Goal: Task Accomplishment & Management: Use online tool/utility

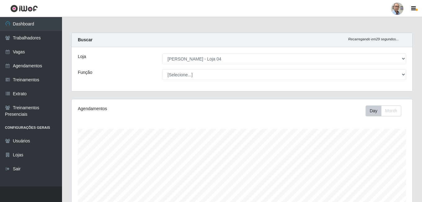
select select "251"
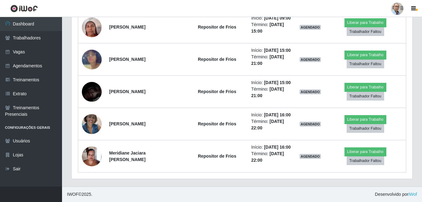
scroll to position [627, 0]
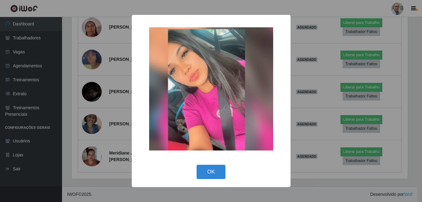
scroll to position [129, 338]
click at [313, 84] on div "× OK Cancel" at bounding box center [212, 101] width 424 height 202
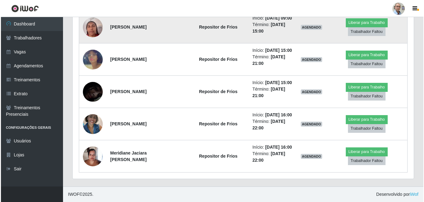
scroll to position [129, 341]
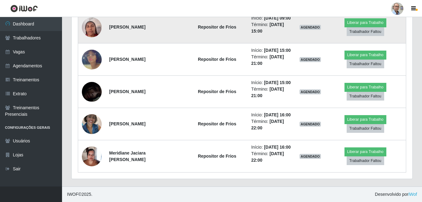
click at [89, 40] on img at bounding box center [92, 27] width 20 height 26
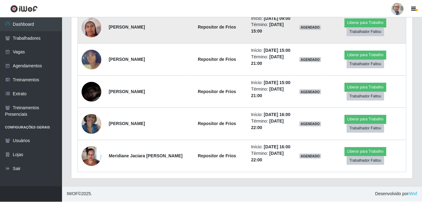
scroll to position [129, 338]
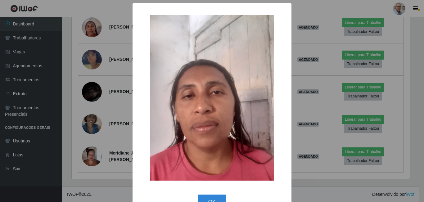
click at [245, 81] on img at bounding box center [212, 97] width 124 height 165
click at [90, 129] on div "× OK Cancel" at bounding box center [212, 101] width 424 height 202
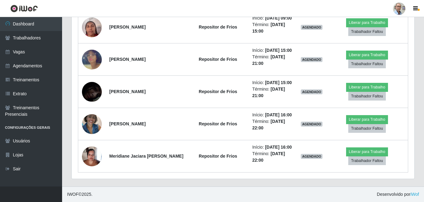
scroll to position [129, 341]
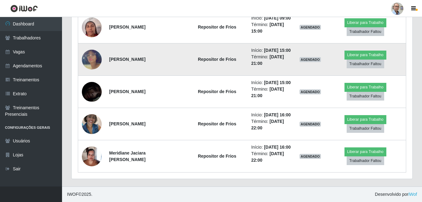
click at [88, 77] on img at bounding box center [92, 59] width 20 height 35
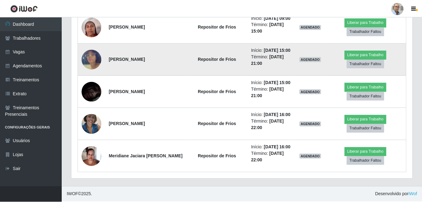
scroll to position [129, 338]
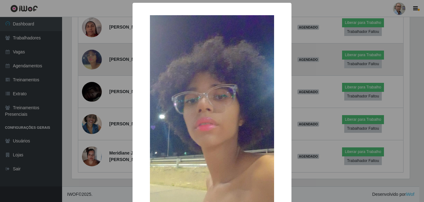
click at [88, 131] on div "× OK Cancel" at bounding box center [212, 101] width 424 height 202
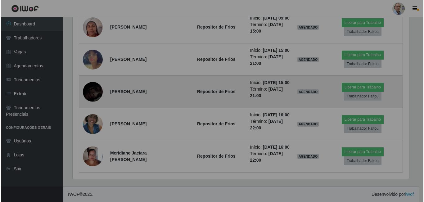
scroll to position [129, 341]
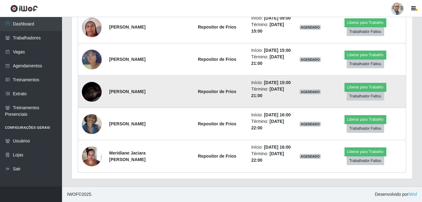
click at [84, 113] on img at bounding box center [92, 91] width 20 height 43
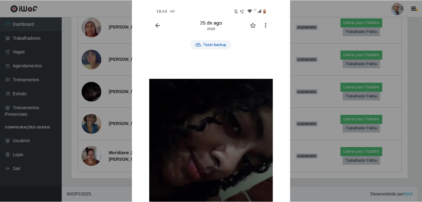
scroll to position [0, 0]
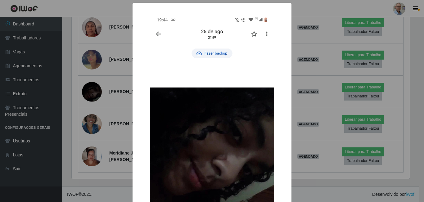
click at [315, 83] on div "× OK Cancel" at bounding box center [212, 101] width 424 height 202
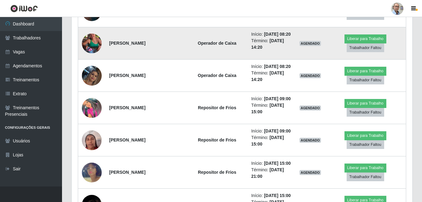
click at [92, 61] on img at bounding box center [92, 43] width 20 height 35
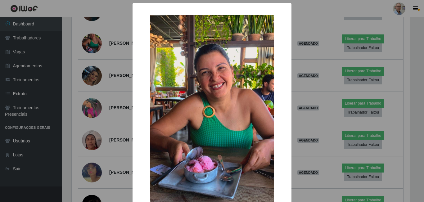
click at [69, 89] on div "× OK Cancel" at bounding box center [212, 101] width 424 height 202
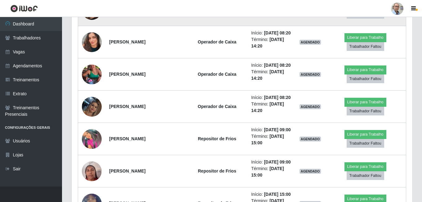
click at [94, 28] on img at bounding box center [92, 9] width 20 height 35
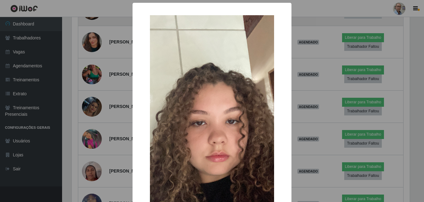
click at [94, 52] on div "× OK Cancel" at bounding box center [212, 101] width 424 height 202
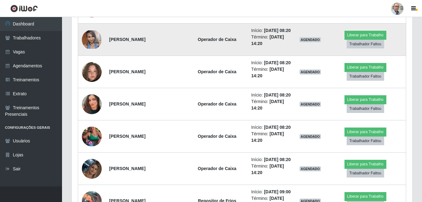
click at [96, 49] on img at bounding box center [92, 39] width 20 height 19
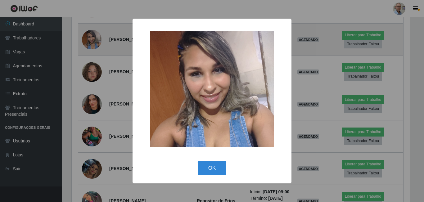
click at [96, 76] on div "× OK Cancel" at bounding box center [212, 101] width 424 height 202
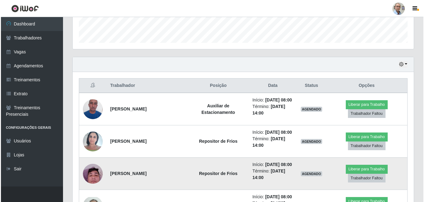
scroll to position [193, 0]
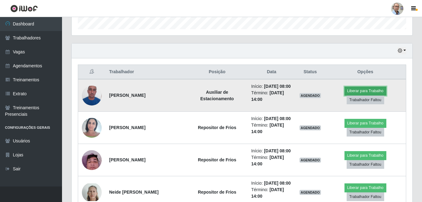
click at [370, 95] on button "Liberar para Trabalho" at bounding box center [365, 90] width 42 height 9
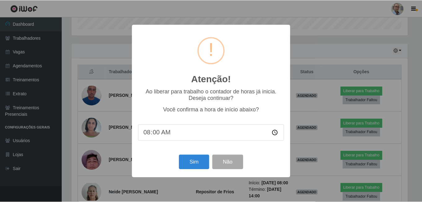
scroll to position [129, 338]
click at [198, 164] on button "Sim" at bounding box center [195, 162] width 30 height 15
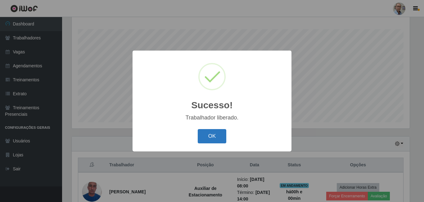
click at [215, 138] on button "OK" at bounding box center [211, 136] width 29 height 15
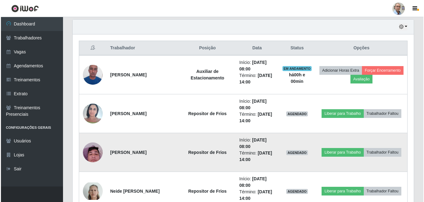
scroll to position [224, 0]
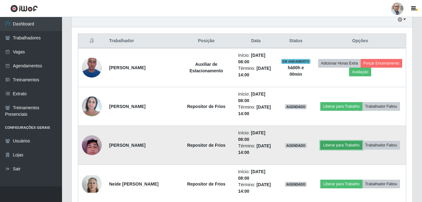
click at [350, 145] on button "Liberar para Trabalho" at bounding box center [341, 145] width 42 height 9
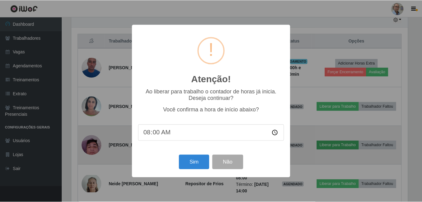
scroll to position [129, 338]
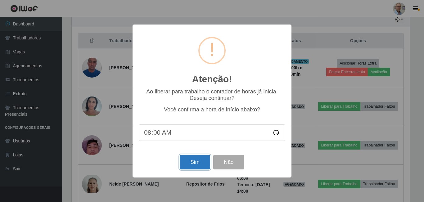
click at [202, 165] on button "Sim" at bounding box center [195, 162] width 30 height 15
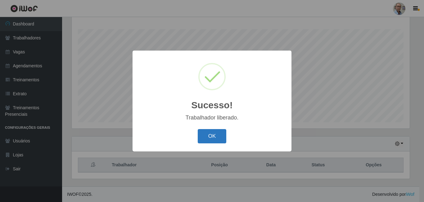
click at [205, 138] on button "OK" at bounding box center [211, 136] width 29 height 15
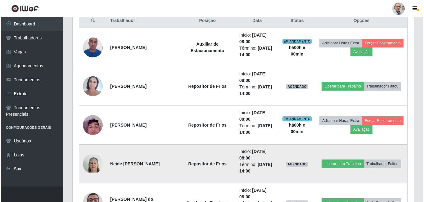
scroll to position [255, 0]
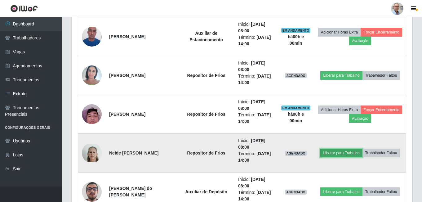
click at [343, 153] on button "Liberar para Trabalho" at bounding box center [341, 153] width 42 height 9
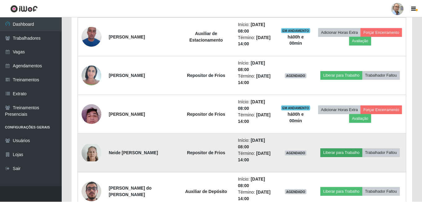
scroll to position [129, 338]
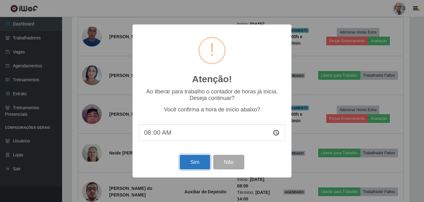
click at [189, 165] on button "Sim" at bounding box center [195, 162] width 30 height 15
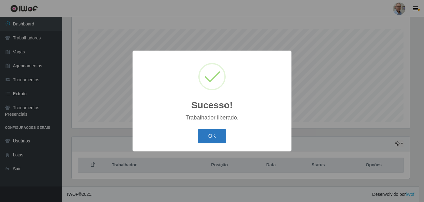
click at [204, 136] on button "OK" at bounding box center [211, 136] width 29 height 15
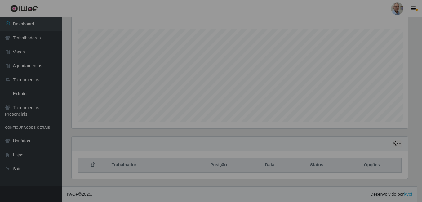
scroll to position [309902, 309690]
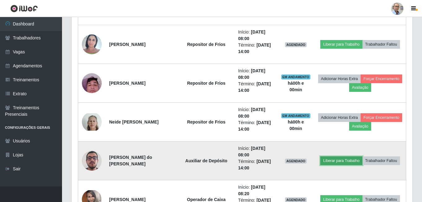
click at [333, 161] on button "Liberar para Trabalho" at bounding box center [341, 160] width 42 height 9
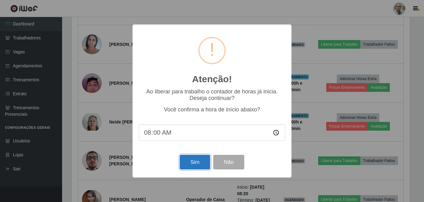
click at [195, 167] on button "Sim" at bounding box center [195, 162] width 30 height 15
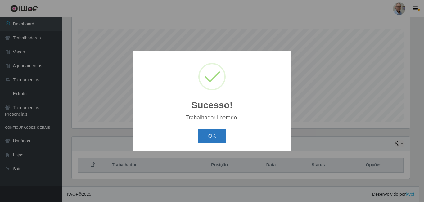
click at [220, 131] on button "OK" at bounding box center [211, 136] width 29 height 15
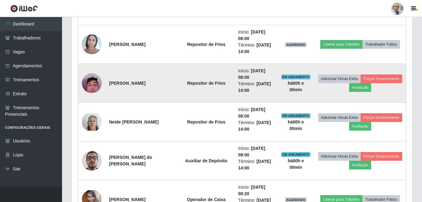
scroll to position [255, 0]
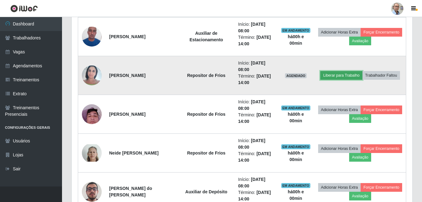
click at [333, 74] on button "Liberar para Trabalho" at bounding box center [341, 75] width 42 height 9
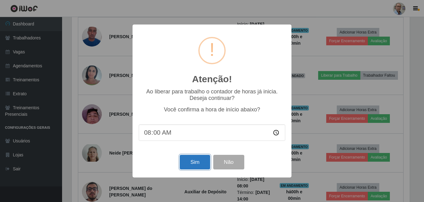
click at [195, 166] on button "Sim" at bounding box center [195, 162] width 30 height 15
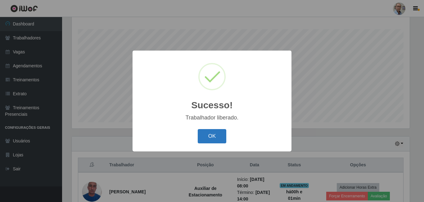
click at [213, 136] on button "OK" at bounding box center [211, 136] width 29 height 15
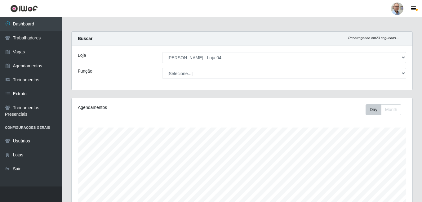
scroll to position [0, 0]
